Goal: Find specific page/section: Find specific page/section

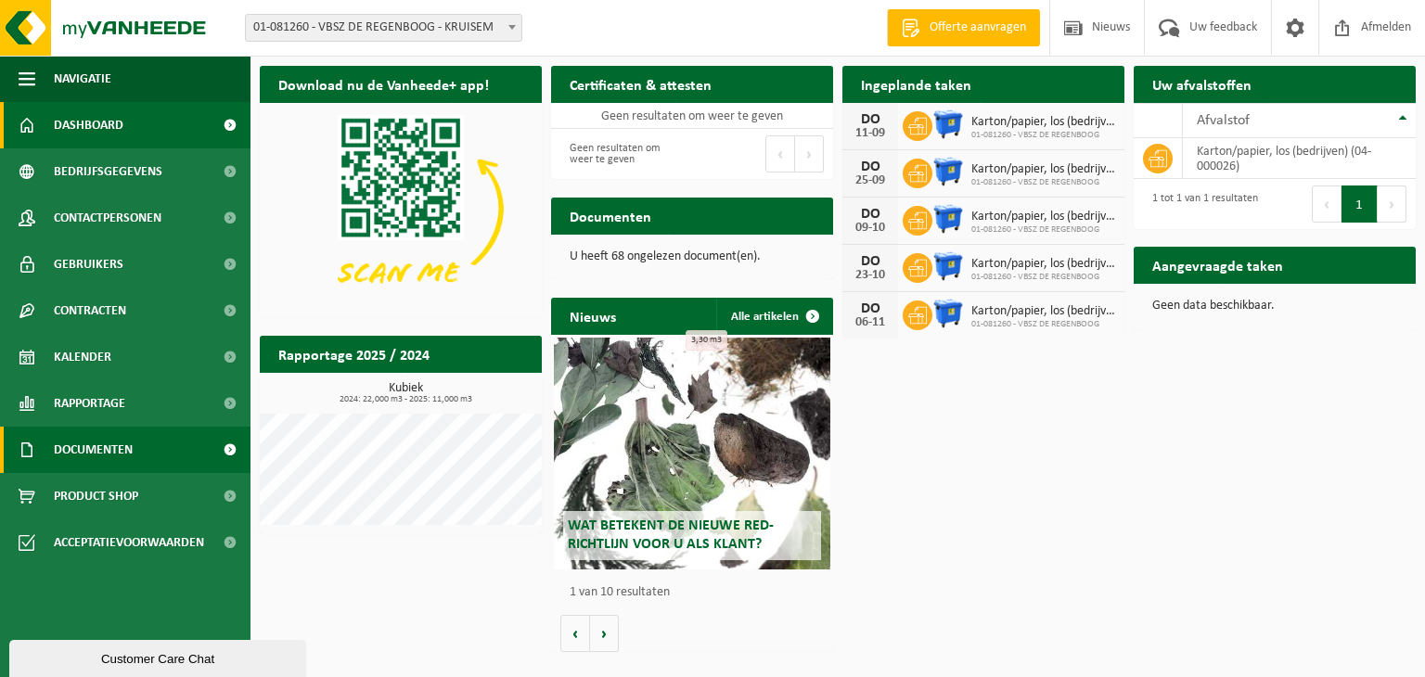
click at [93, 460] on span "Documenten" at bounding box center [93, 450] width 79 height 46
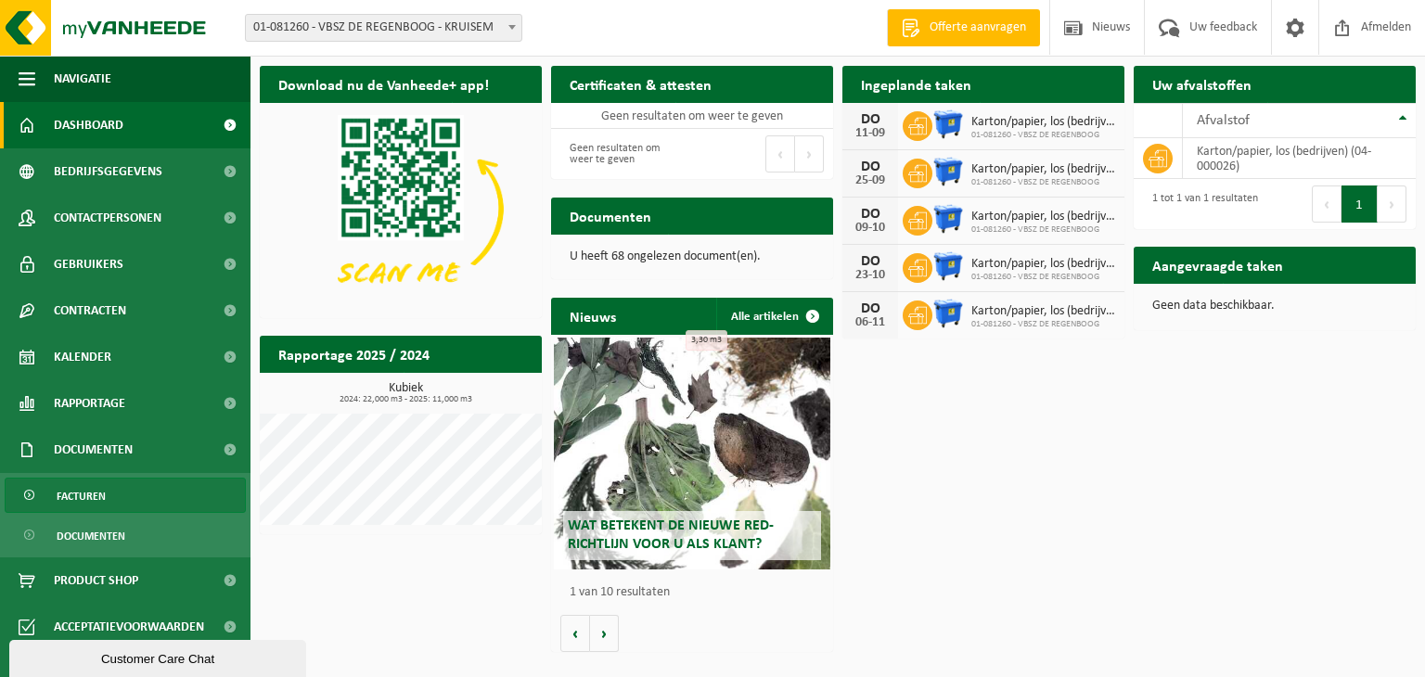
click at [99, 505] on span "Facturen" at bounding box center [81, 496] width 49 height 35
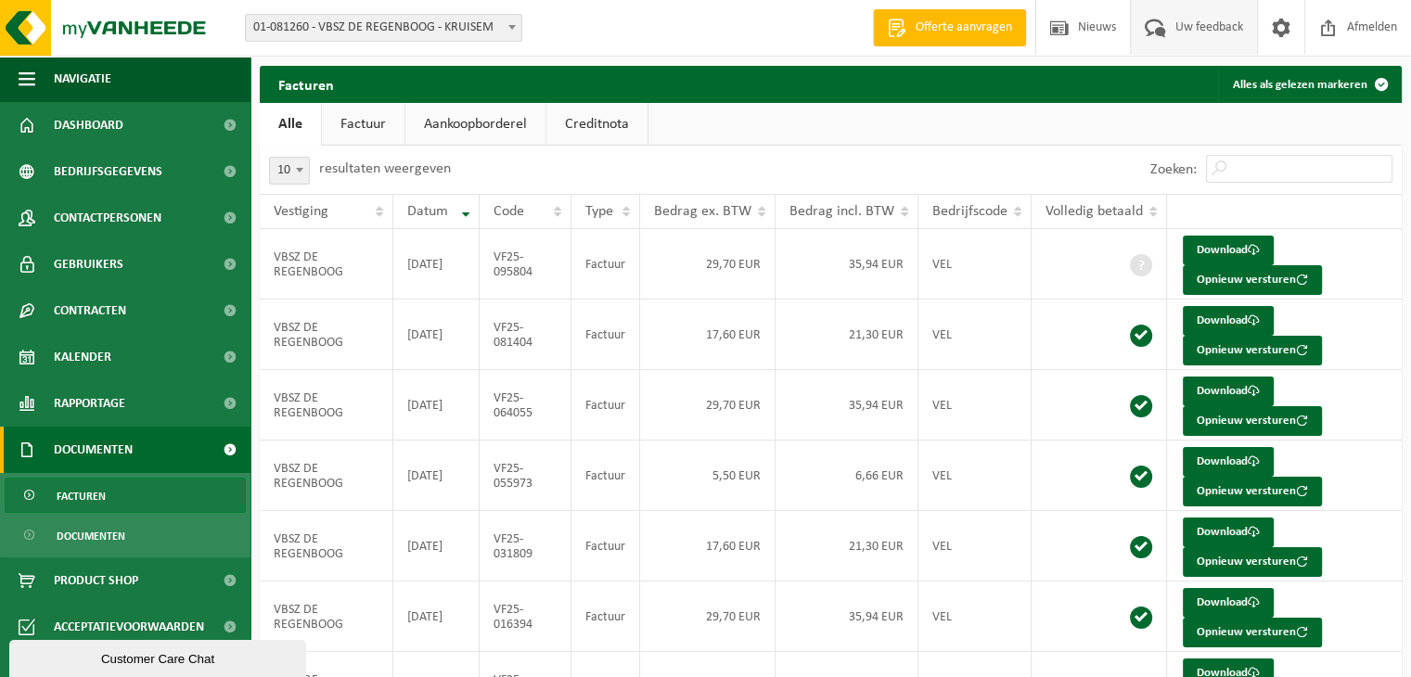
click at [1192, 23] on span "Uw feedback" at bounding box center [1209, 27] width 77 height 55
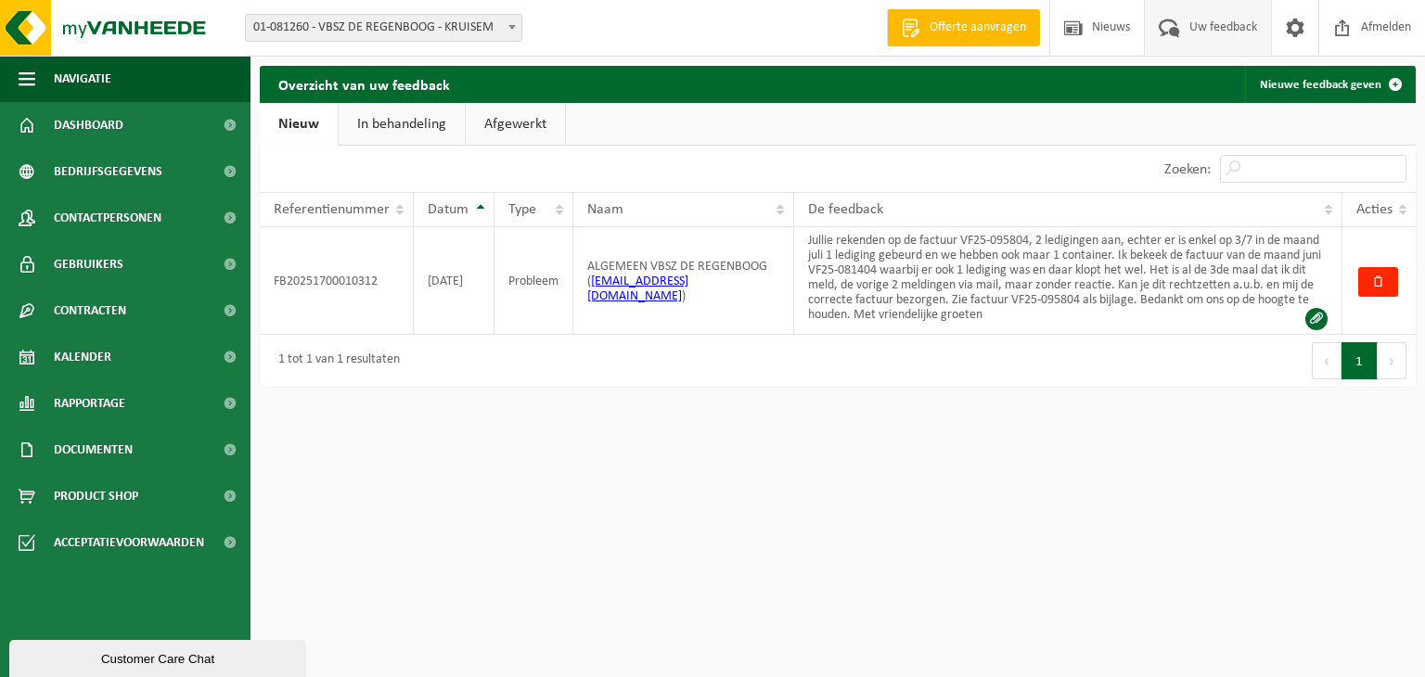
click at [371, 120] on link "In behandeling" at bounding box center [402, 124] width 126 height 43
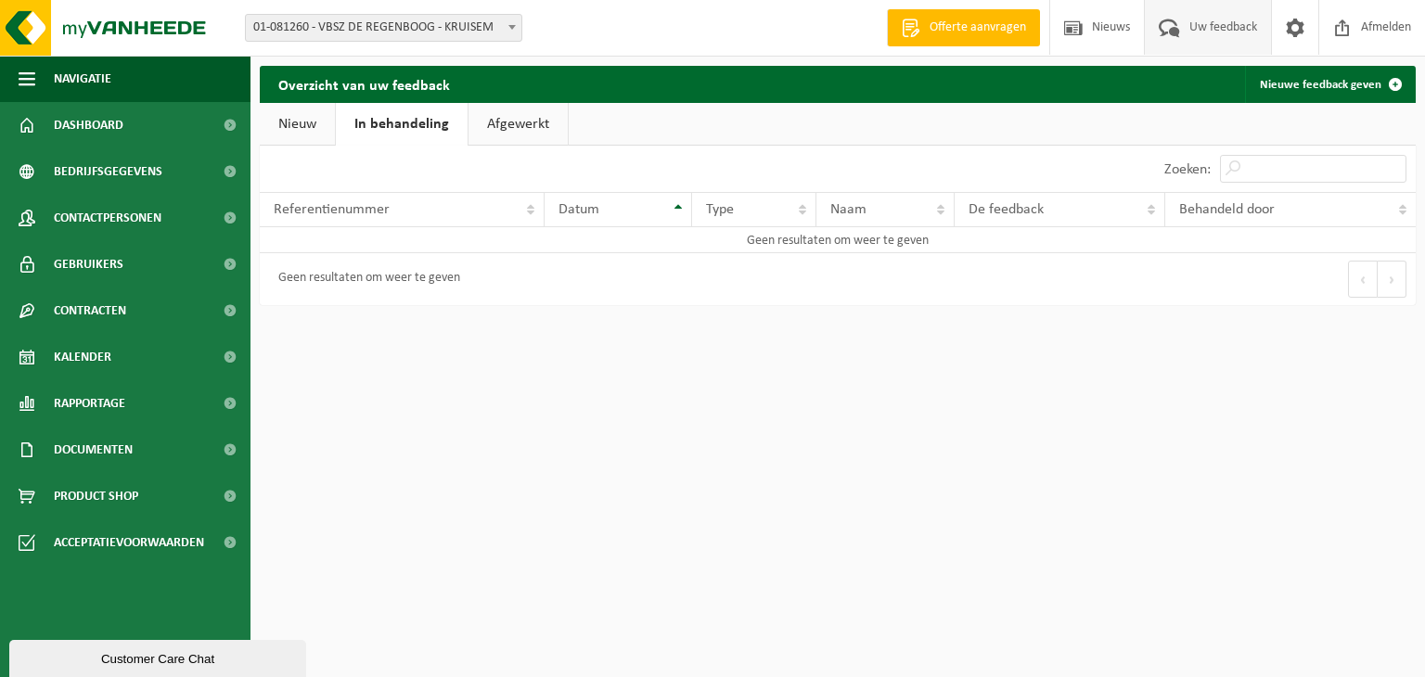
click at [297, 120] on link "Nieuw" at bounding box center [297, 124] width 75 height 43
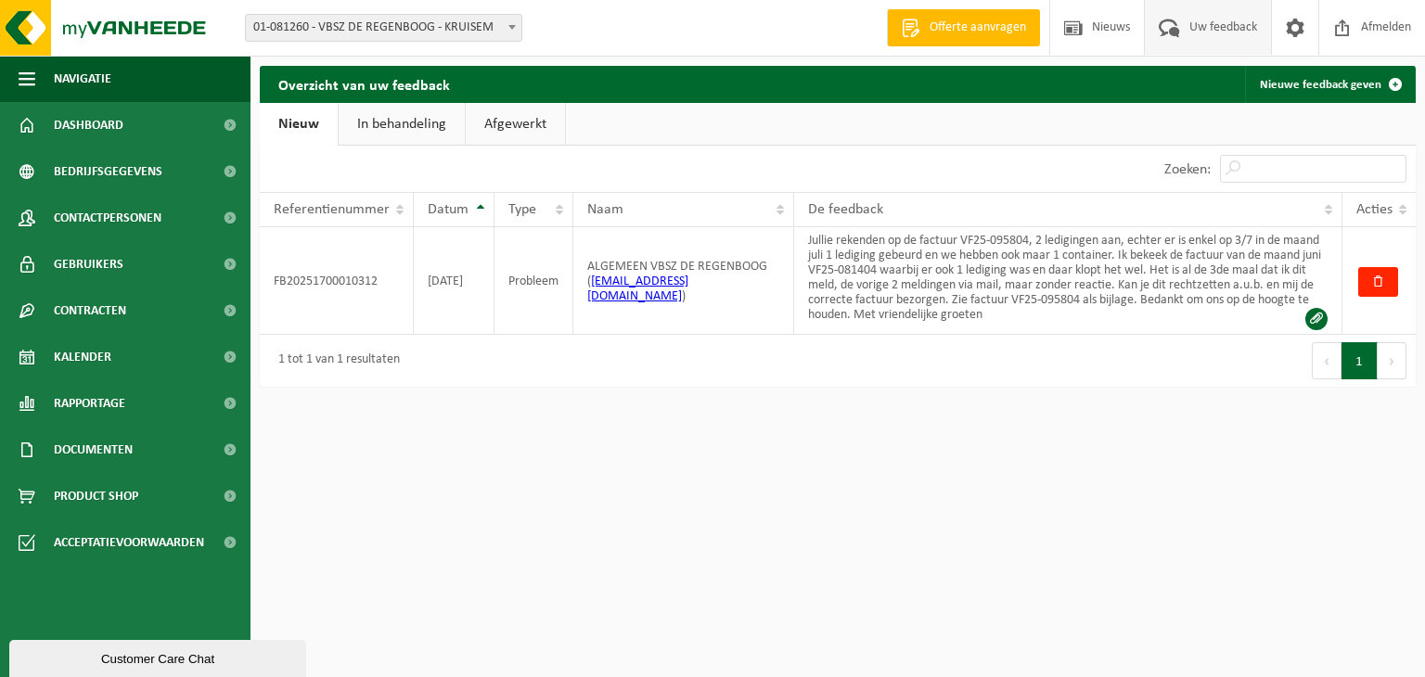
click at [526, 123] on link "Afgewerkt" at bounding box center [515, 124] width 99 height 43
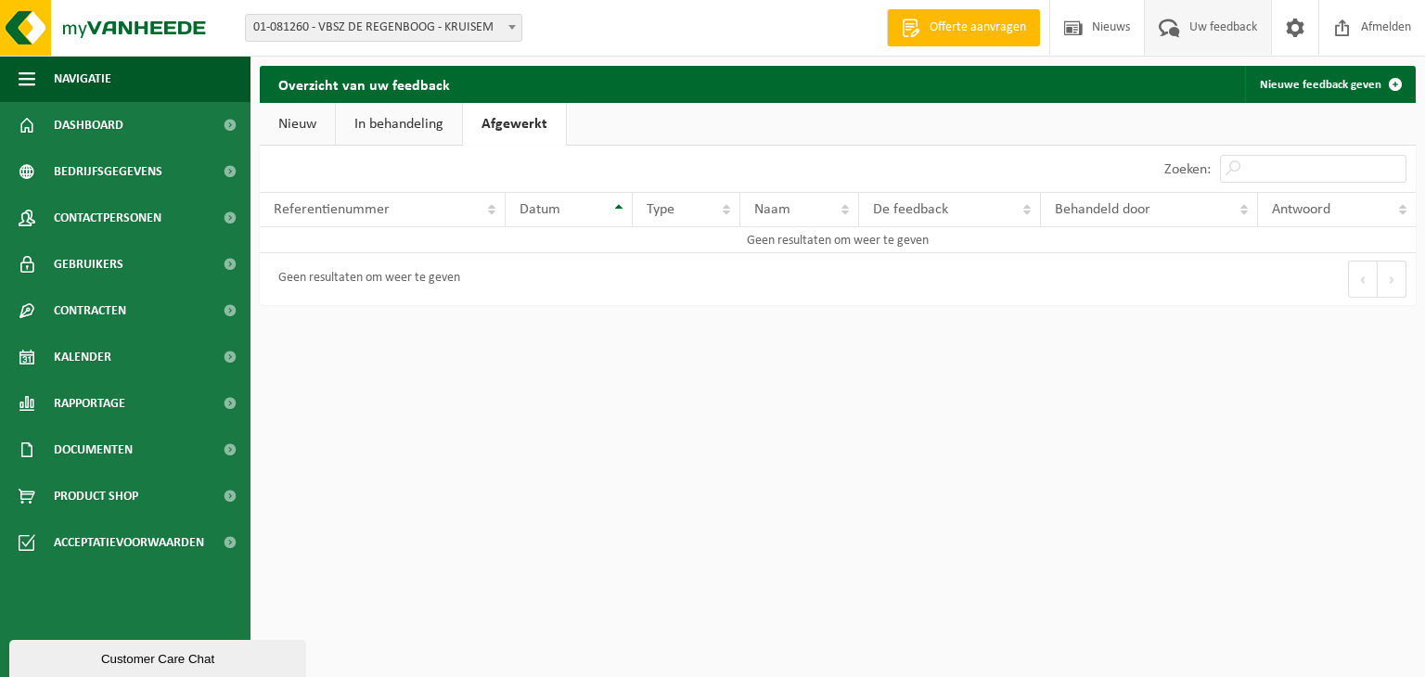
click at [390, 116] on link "In behandeling" at bounding box center [399, 124] width 126 height 43
click at [285, 121] on link "Nieuw" at bounding box center [297, 124] width 75 height 43
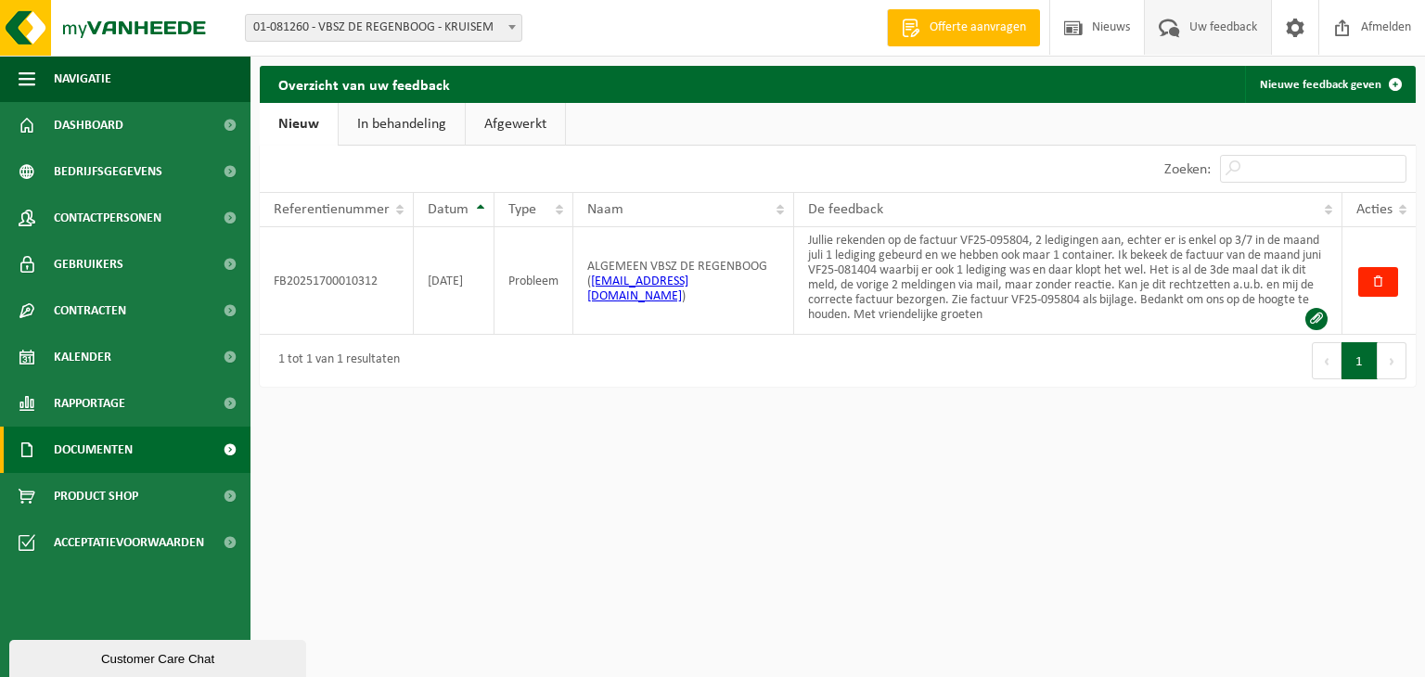
click at [100, 454] on span "Documenten" at bounding box center [93, 450] width 79 height 46
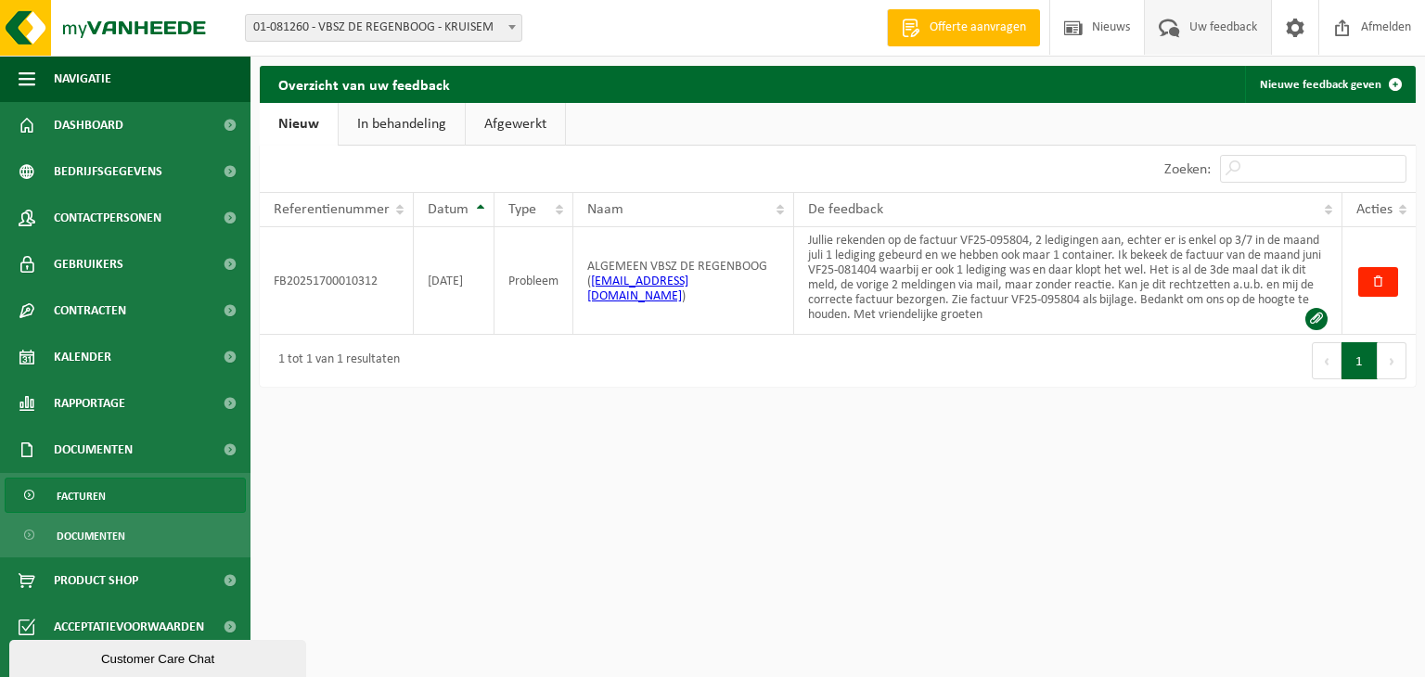
click at [94, 497] on span "Facturen" at bounding box center [81, 496] width 49 height 35
